Goal: Navigation & Orientation: Find specific page/section

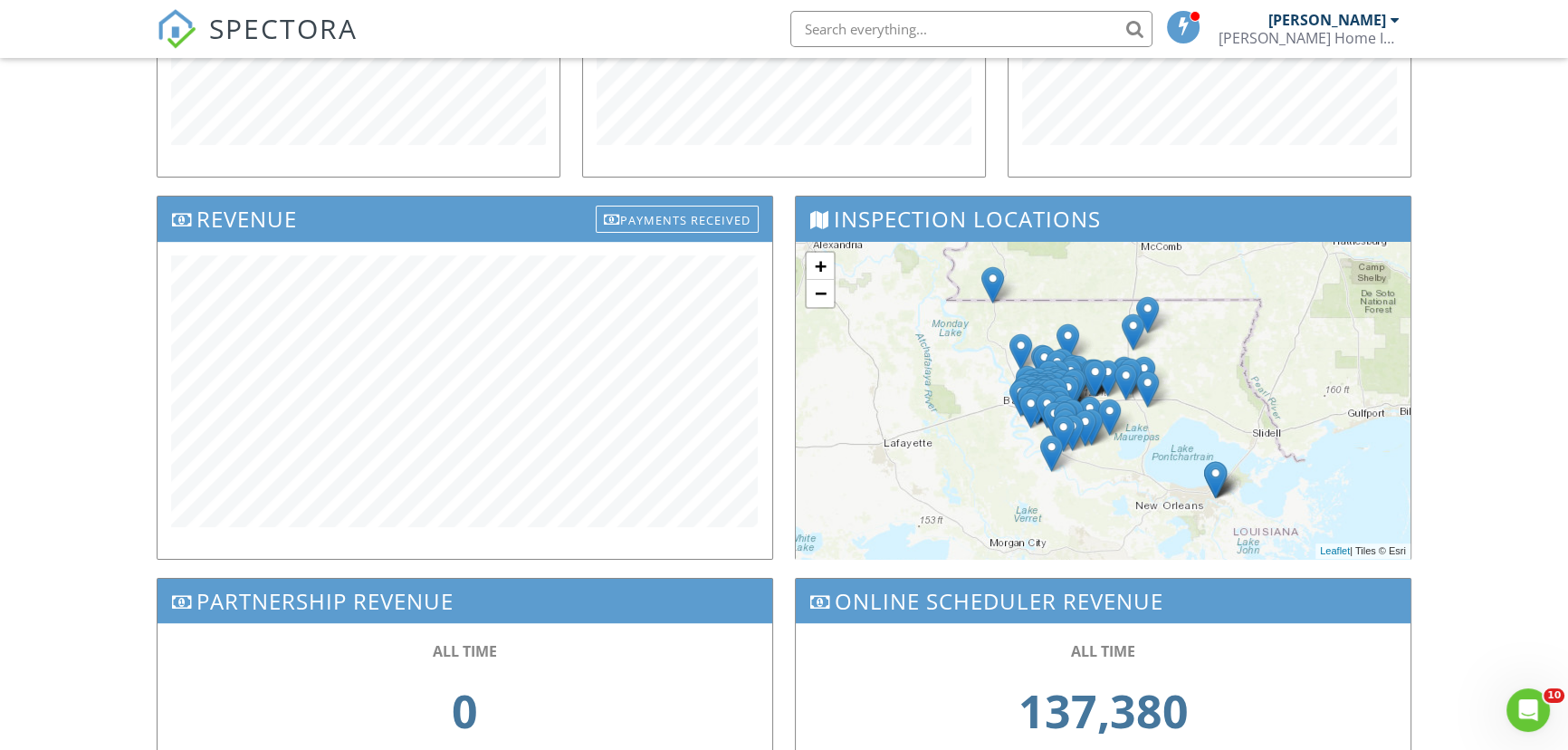
scroll to position [476, 0]
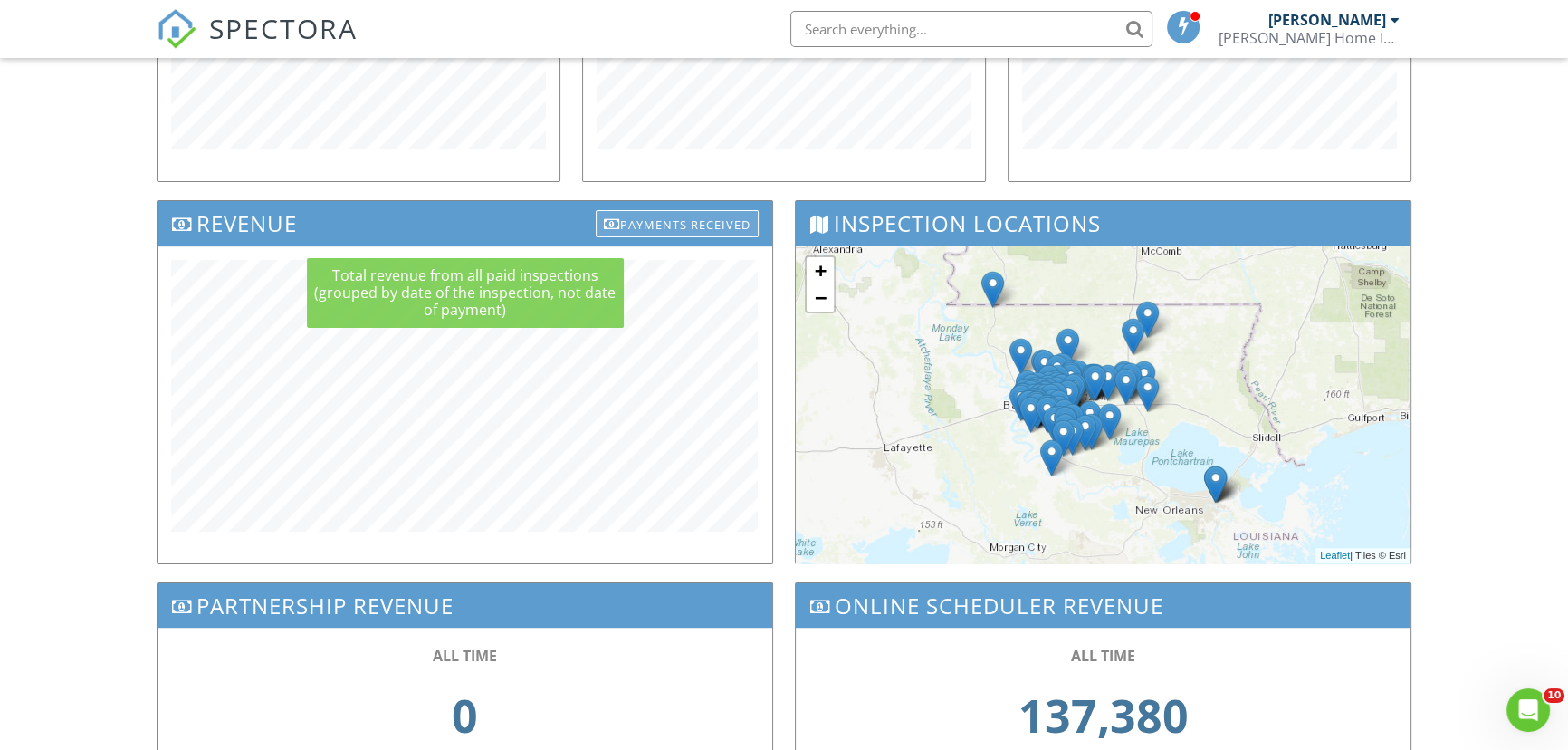
click at [637, 217] on div "Payments Received" at bounding box center [677, 224] width 163 height 27
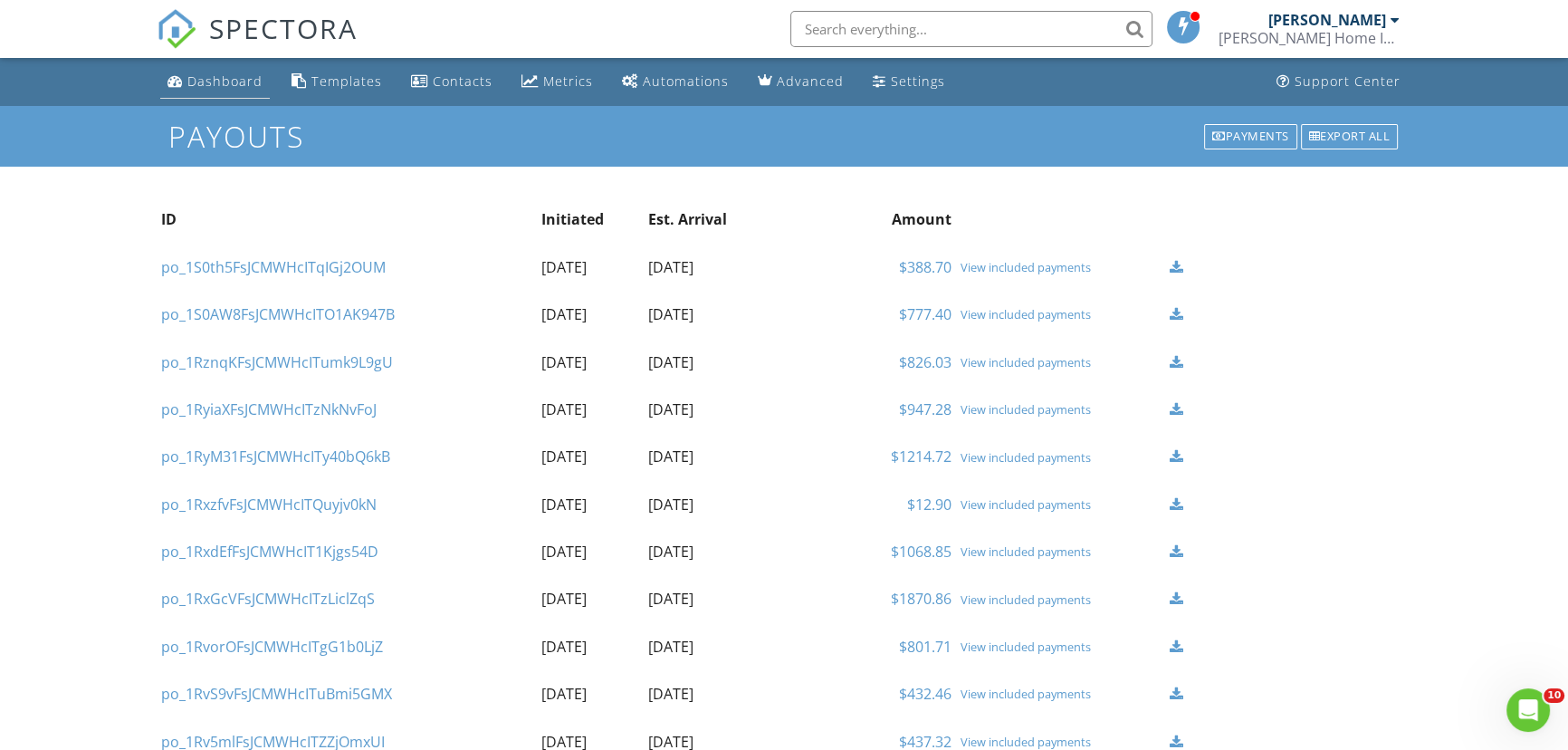
click at [219, 78] on div "Dashboard" at bounding box center [225, 81] width 76 height 17
